Goal: Find specific fact: Find contact information

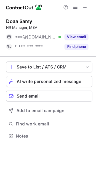
scroll to position [132, 96]
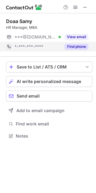
click at [78, 50] on div "Find phone" at bounding box center [75, 47] width 28 height 10
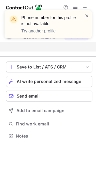
scroll to position [3, 3]
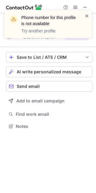
click at [87, 15] on span at bounding box center [87, 16] width 5 height 6
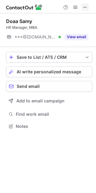
click at [87, 6] on span at bounding box center [85, 7] width 5 height 5
click at [84, 6] on span at bounding box center [85, 7] width 5 height 5
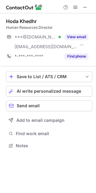
scroll to position [142, 96]
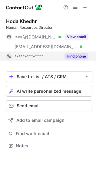
click at [70, 58] on button "Find phone" at bounding box center [77, 56] width 24 height 6
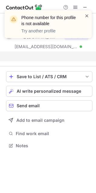
scroll to position [3, 3]
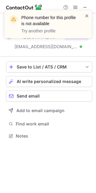
click at [87, 15] on span at bounding box center [87, 16] width 5 height 6
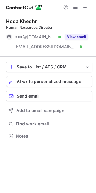
click at [84, 5] on span at bounding box center [85, 7] width 5 height 5
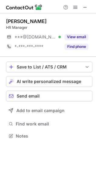
scroll to position [132, 96]
